Goal: Navigation & Orientation: Find specific page/section

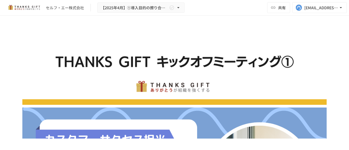
scroll to position [1539, 0]
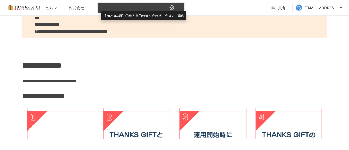
click at [134, 10] on span "【2025年4月】①導入目的の擦り合わせ・今後のご案内" at bounding box center [134, 7] width 67 height 7
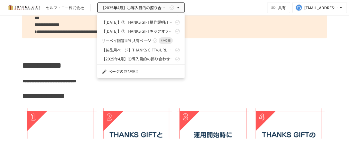
scroll to position [0, 0]
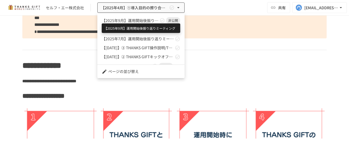
click at [143, 20] on span "【2025年9月】運用開始後振り返りミーティング" at bounding box center [130, 21] width 57 height 6
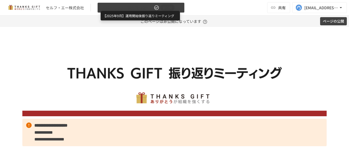
click at [130, 7] on span "【2025年9月】運用開始後振り返りミーティング" at bounding box center [127, 7] width 52 height 7
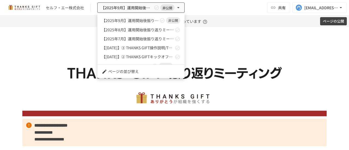
scroll to position [26, 0]
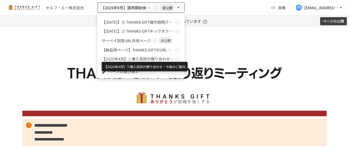
click at [131, 58] on span "【2025年4月】①導入目的の擦り合わせ・今後のご案内" at bounding box center [138, 59] width 72 height 6
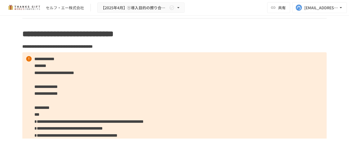
scroll to position [1117, 0]
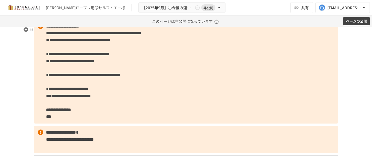
scroll to position [698, 0]
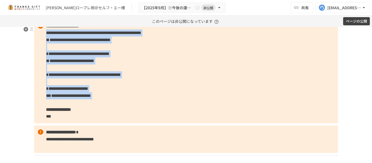
drag, startPoint x: 43, startPoint y: 40, endPoint x: 145, endPoint y: 107, distance: 122.0
click at [145, 107] on p "**********" at bounding box center [186, 71] width 304 height 104
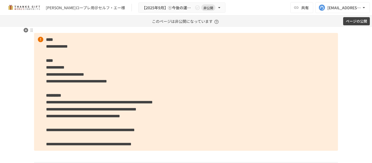
scroll to position [775, 0]
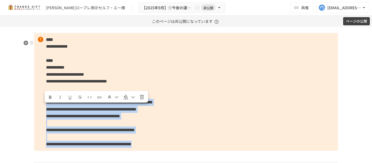
drag, startPoint x: 43, startPoint y: 109, endPoint x: 270, endPoint y: 151, distance: 230.4
click at [270, 151] on p "**********" at bounding box center [186, 92] width 304 height 118
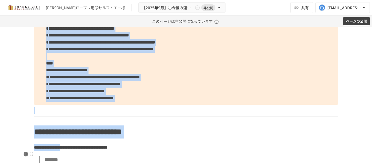
scroll to position [980, 0]
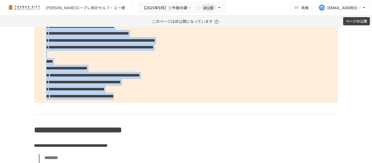
drag, startPoint x: 43, startPoint y: 88, endPoint x: 221, endPoint y: 105, distance: 178.4
click at [221, 103] on p "**********" at bounding box center [186, 26] width 304 height 153
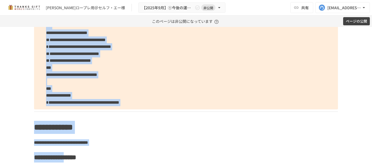
scroll to position [1164, 0]
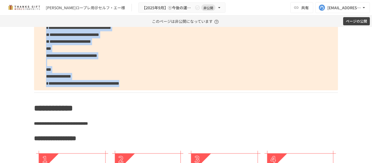
drag, startPoint x: 42, startPoint y: 45, endPoint x: 253, endPoint y: 93, distance: 216.0
click at [253, 90] on p "**********" at bounding box center [186, 3] width 304 height 174
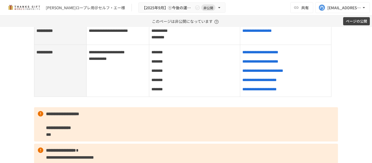
scroll to position [610, 0]
click at [62, 142] on p "**********" at bounding box center [186, 125] width 304 height 34
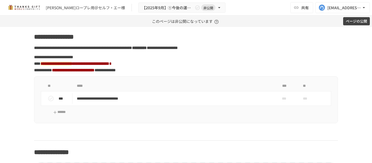
scroll to position [244, 0]
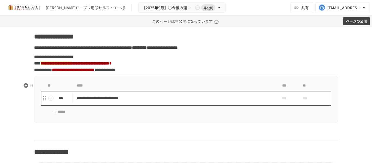
click at [95, 106] on td "**********" at bounding box center [174, 98] width 204 height 14
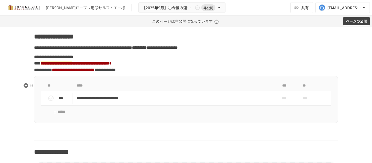
scroll to position [591, 0]
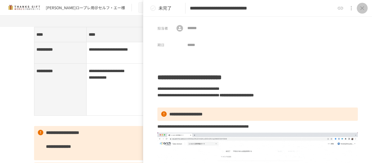
click at [361, 8] on icon "close drawer" at bounding box center [362, 8] width 7 height 7
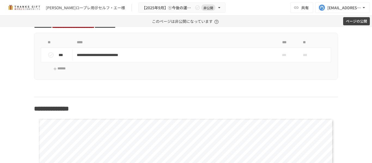
scroll to position [287, 0]
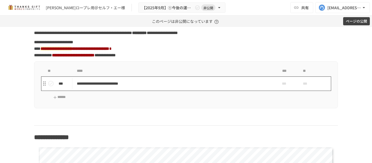
scroll to position [258, 0]
click at [118, 87] on p "**********" at bounding box center [175, 83] width 196 height 7
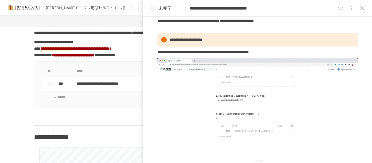
scroll to position [74, 0]
click at [360, 5] on button "close drawer" at bounding box center [362, 8] width 11 height 11
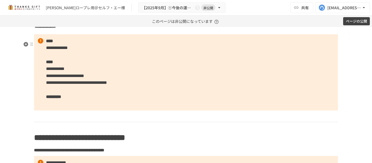
scroll to position [774, 0]
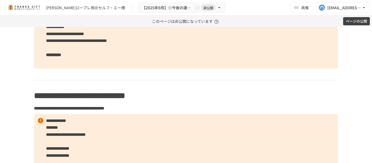
scroll to position [814, 0]
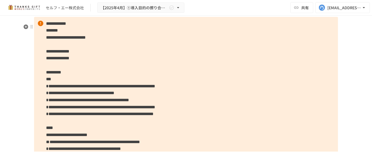
scroll to position [1153, 0]
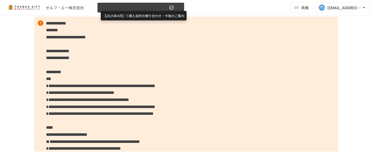
click at [160, 10] on span "【2025年4月】①導入目的の擦り合わせ・今後のご案内" at bounding box center [134, 7] width 67 height 7
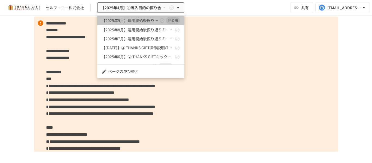
click at [157, 17] on link "【2025年9月】運用開始後振り返りミーティング 非公開" at bounding box center [140, 21] width 87 height 10
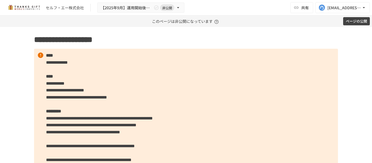
scroll to position [434, 0]
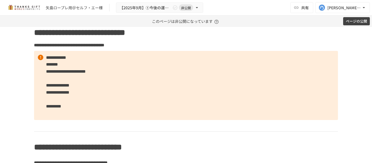
scroll to position [879, 0]
